Goal: Complete application form

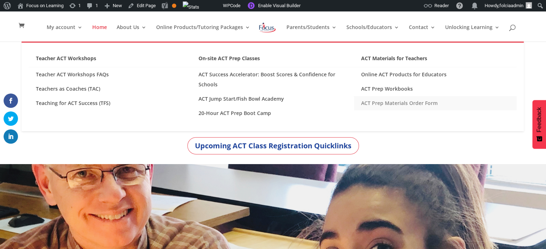
click at [378, 100] on link "ACT Prep Materials Order Form" at bounding box center [435, 103] width 163 height 14
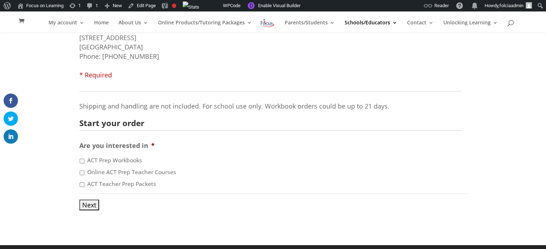
scroll to position [131, 0]
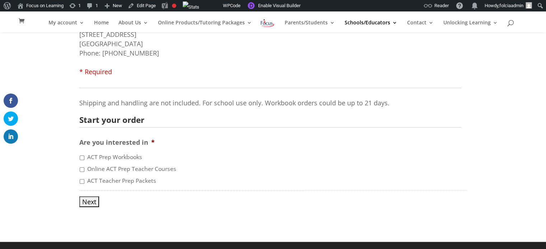
click at [80, 182] on input "ACT Teacher Prep Packets" at bounding box center [82, 181] width 5 height 5
checkbox input "true"
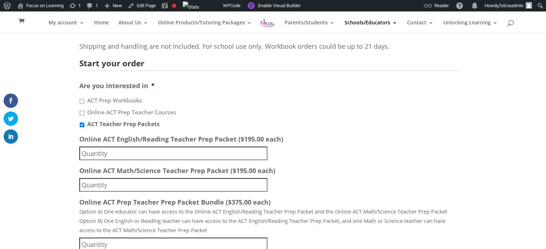
scroll to position [189, 0]
click at [255, 153] on input "Online ACT English/Reading Teacher Prep Packet ($195.00 each)" at bounding box center [173, 153] width 188 height 14
type input "1"
click at [177, 179] on li "Online ACT Math/Science Teacher Prep Packet ($195.00 each)" at bounding box center [273, 178] width 388 height 26
click at [174, 186] on input "Online ACT Math/Science Teacher Prep Packet ($195.00 each)" at bounding box center [173, 184] width 188 height 14
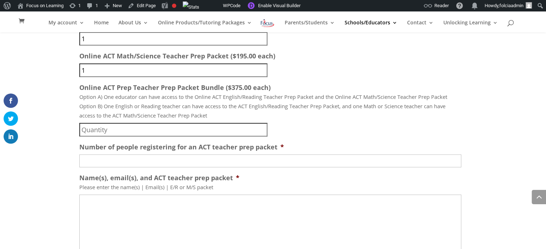
scroll to position [304, 0]
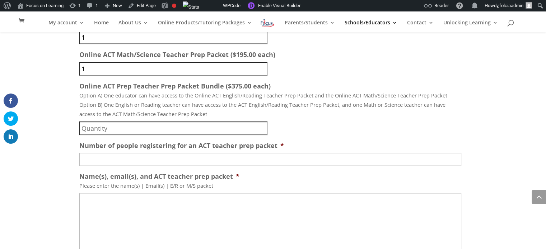
type input "1"
click at [89, 129] on input "Online ACT Prep Teacher Prep Packet Bundle ($375.00 each)" at bounding box center [173, 129] width 188 height 14
type input "1"
click at [92, 68] on input "1" at bounding box center [173, 69] width 188 height 14
click at [88, 38] on input "1" at bounding box center [173, 38] width 188 height 14
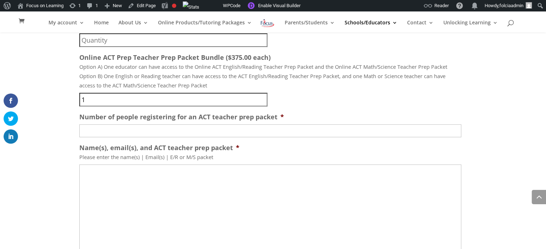
scroll to position [333, 0]
click at [95, 130] on input "Number of people registering for an ACT teacher prep packet *" at bounding box center [270, 131] width 382 height 13
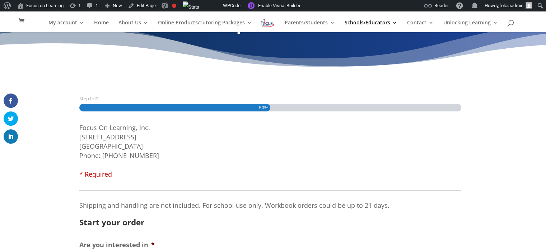
scroll to position [0, 0]
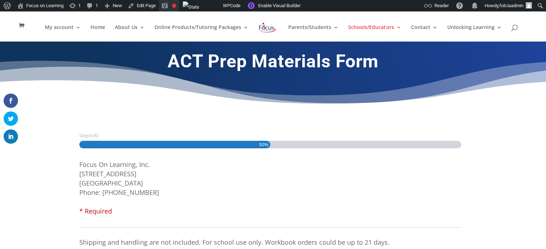
type input "1"
